Goal: Task Accomplishment & Management: Use online tool/utility

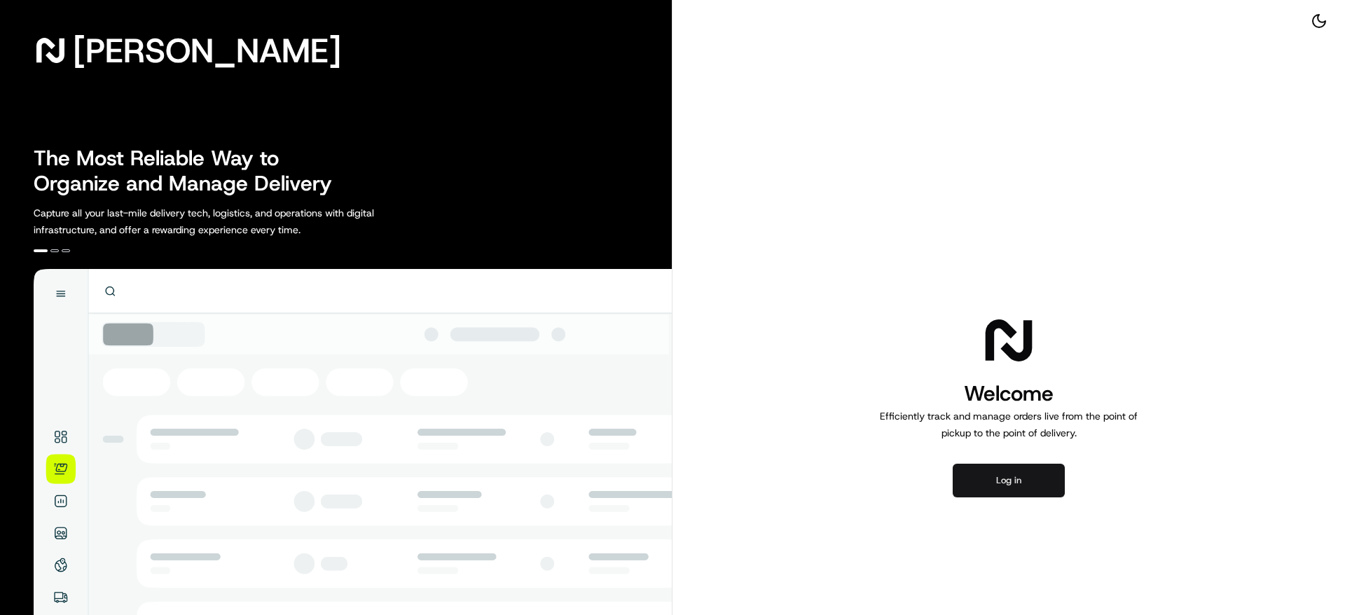
click at [1038, 489] on button "Log in" at bounding box center [1009, 481] width 112 height 34
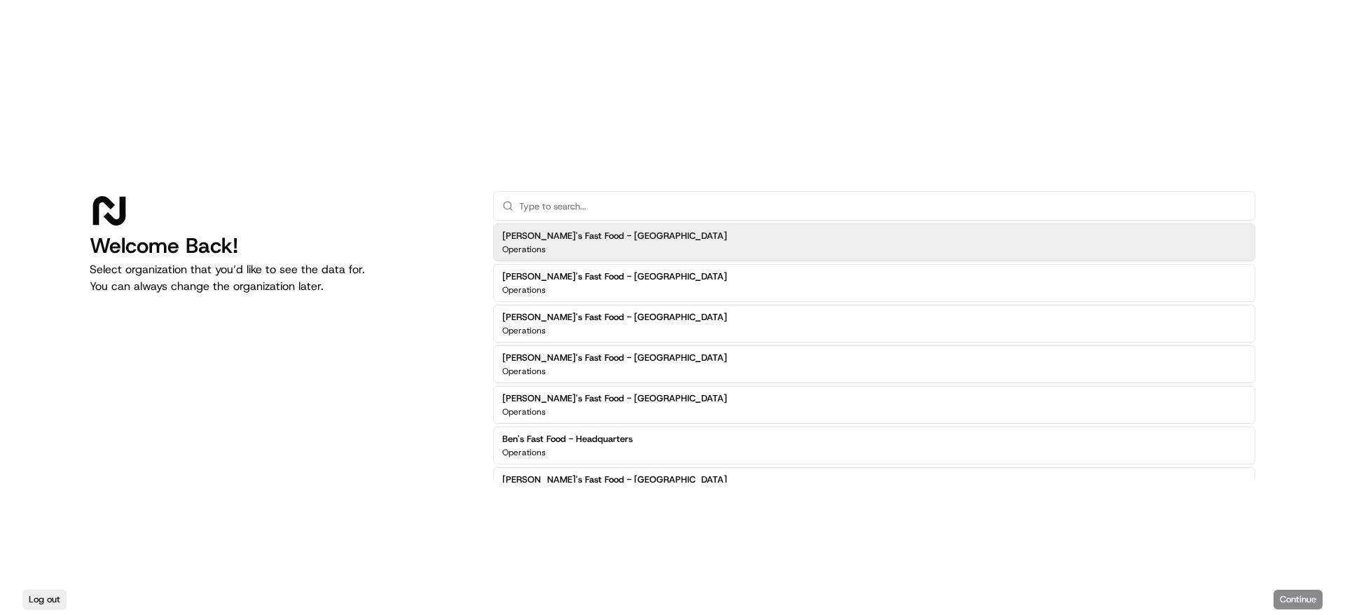
click at [583, 209] on input "text" at bounding box center [882, 206] width 727 height 28
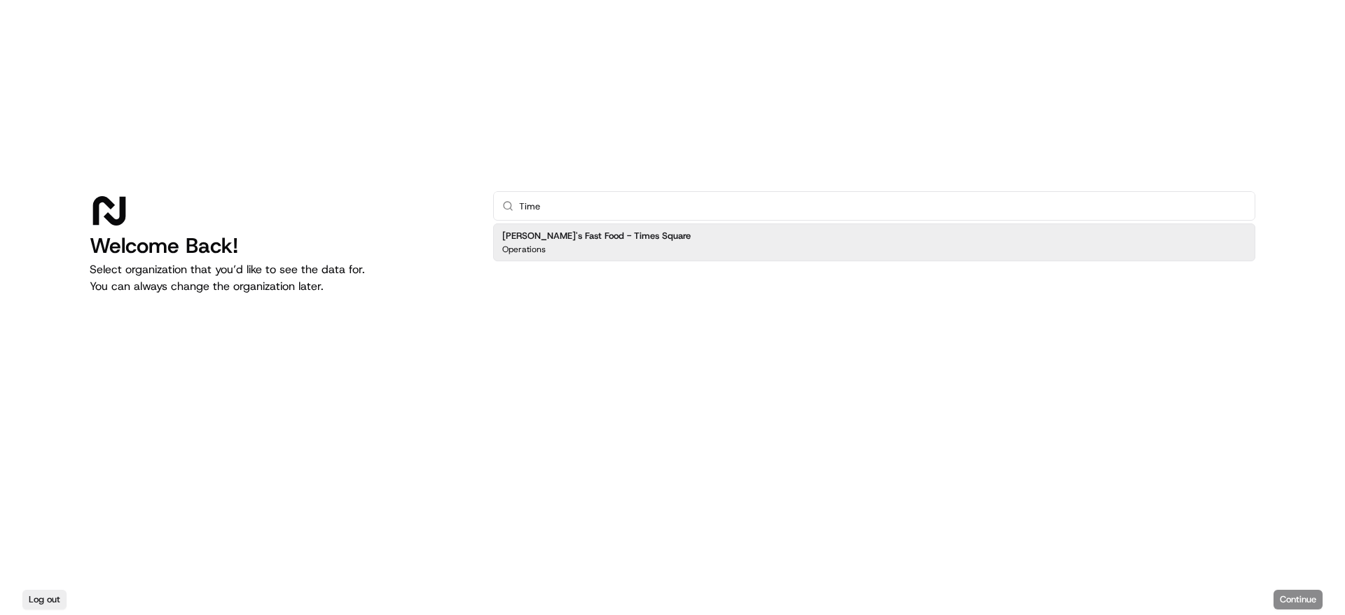
type input "Time"
click at [585, 221] on div "[PERSON_NAME]'s Fast Food - Times Square Operations" at bounding box center [874, 242] width 762 height 43
click at [585, 231] on h2 "[PERSON_NAME]'s Fast Food - Times Square" at bounding box center [596, 236] width 188 height 13
click at [1306, 599] on button "Continue" at bounding box center [1298, 600] width 49 height 20
